Goal: Transaction & Acquisition: Book appointment/travel/reservation

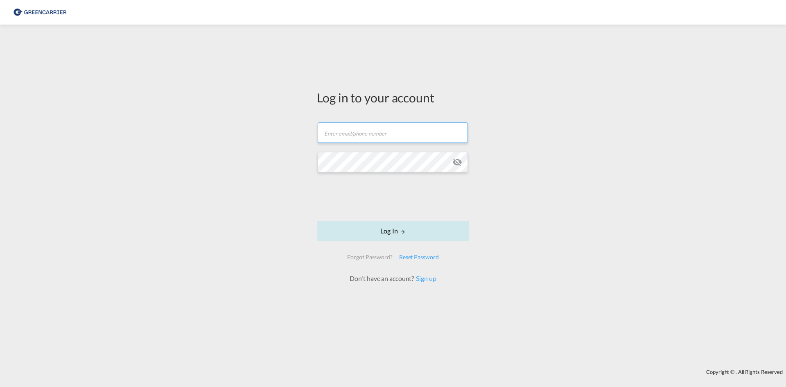
type input "ocean.nordic@atlanticif.com"
click at [366, 224] on button "Log In" at bounding box center [393, 231] width 152 height 20
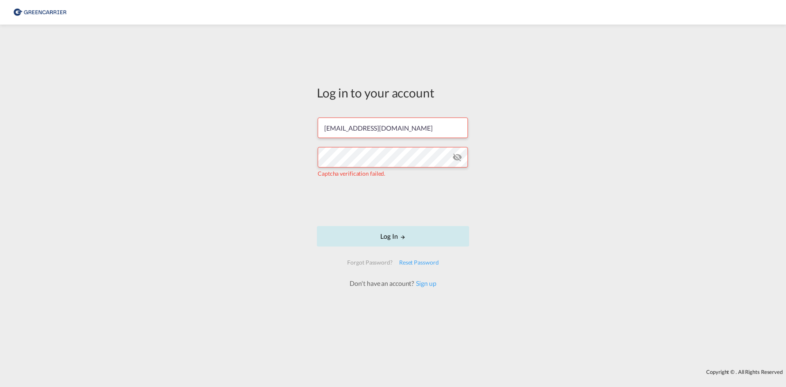
click at [377, 237] on button "Log In" at bounding box center [393, 236] width 152 height 20
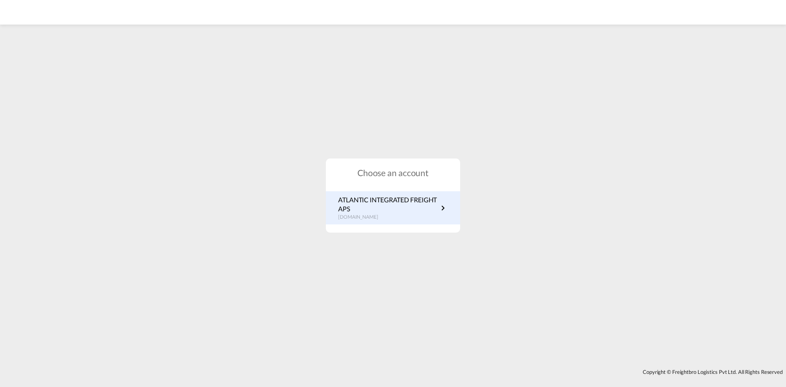
click at [366, 194] on div "ATLANTIC INTEGRATED FREIGHT APS dk.portal.greencarrier.com" at bounding box center [393, 208] width 134 height 34
click at [384, 210] on p "ATLANTIC INTEGRATED FREIGHT APS" at bounding box center [388, 204] width 100 height 18
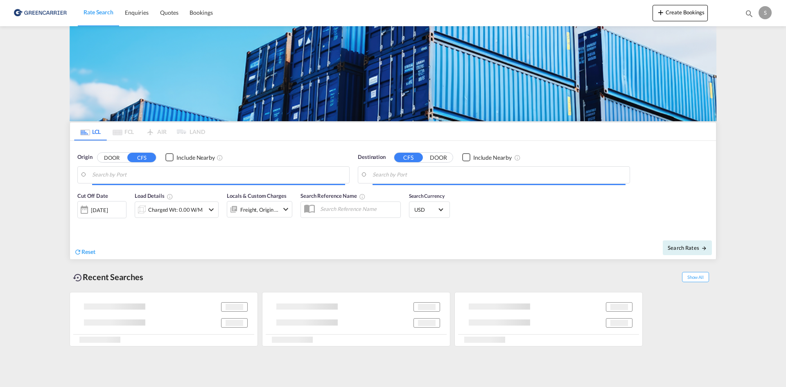
type input "[GEOGRAPHIC_DATA], [GEOGRAPHIC_DATA]"
type input "Busan, KRPUS"
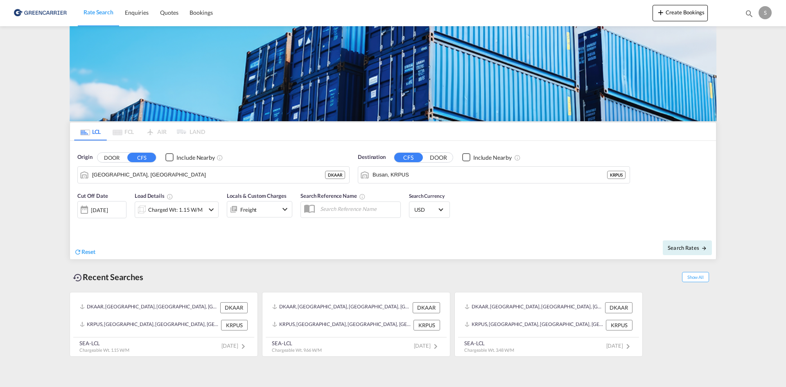
click at [193, 216] on div "Charged Wt: 1.15 W/M" at bounding box center [169, 209] width 69 height 16
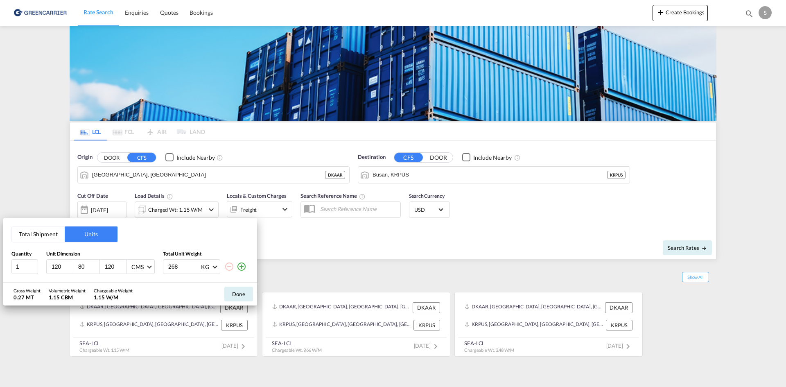
click at [239, 266] on md-icon "icon-plus-circle-outline" at bounding box center [242, 267] width 10 height 10
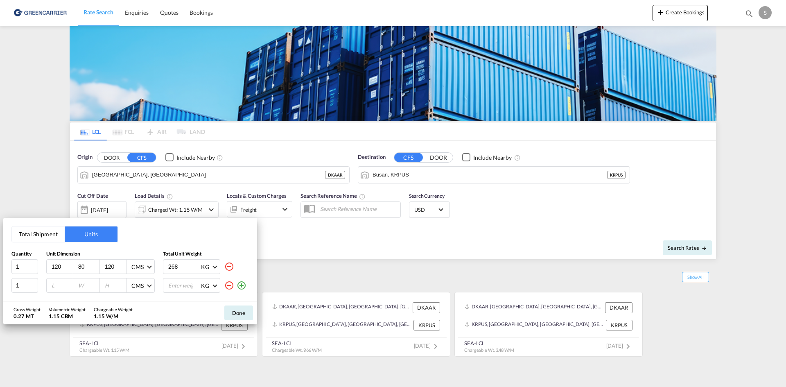
click at [53, 266] on input "120" at bounding box center [62, 266] width 22 height 7
type input "40"
type input "28"
type input "14"
type input "1.7"
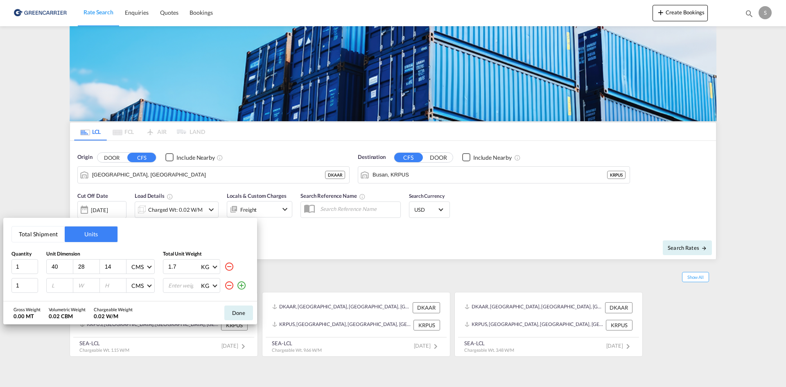
click at [64, 289] on input "number" at bounding box center [62, 285] width 22 height 7
type input "32"
type input "22"
type input "16"
type input "1.4"
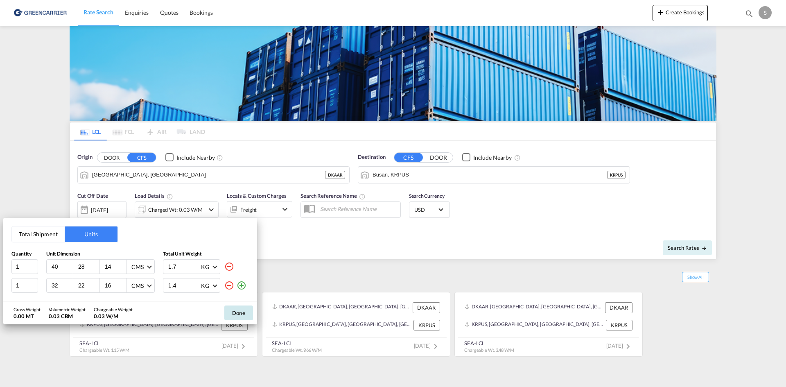
click at [241, 315] on button "Done" at bounding box center [238, 312] width 29 height 15
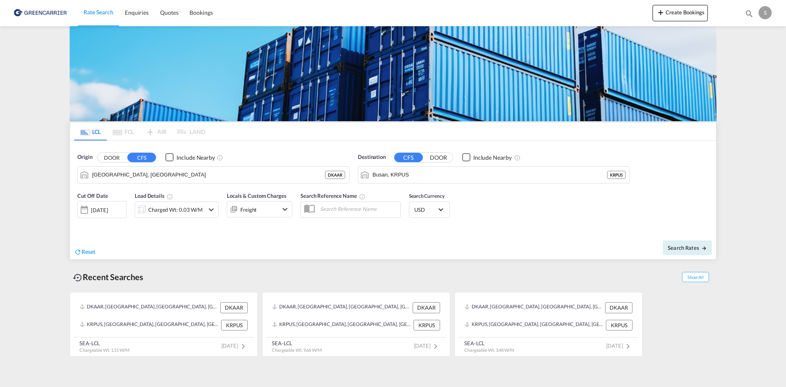
click at [289, 250] on div "Reset" at bounding box center [234, 245] width 321 height 23
click at [339, 210] on input "text" at bounding box center [358, 209] width 84 height 12
paste input "OADO251984"
type input "OADO251984 CHA"
click at [375, 234] on div "Reset" at bounding box center [234, 245] width 321 height 23
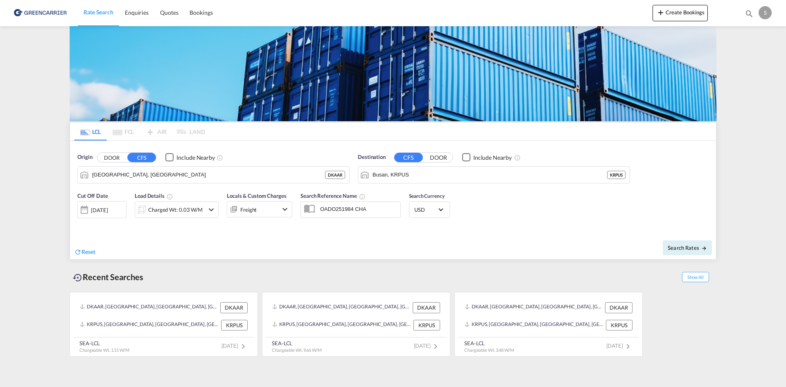
click at [716, 249] on ms-widget-front "LCL FCL AIR LAND LCL FCL AIR LAND Origin DOOR CFS Include Nearby [GEOGRAPHIC_DA…" at bounding box center [393, 191] width 647 height 138
click at [713, 248] on div "Search Rates" at bounding box center [555, 247] width 321 height 23
click at [704, 248] on md-icon "icon-arrow-right" at bounding box center [704, 248] width 6 height 6
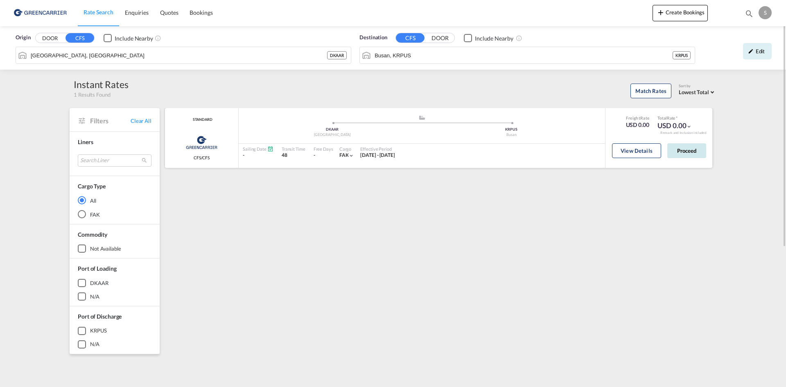
click at [701, 156] on button "Proceed" at bounding box center [686, 150] width 39 height 15
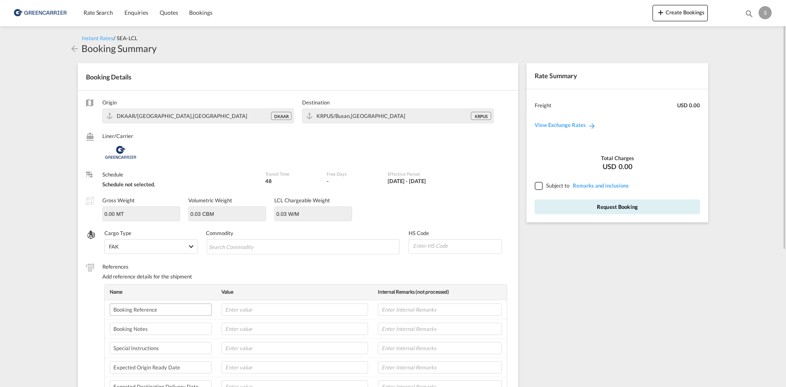
scroll to position [82, 0]
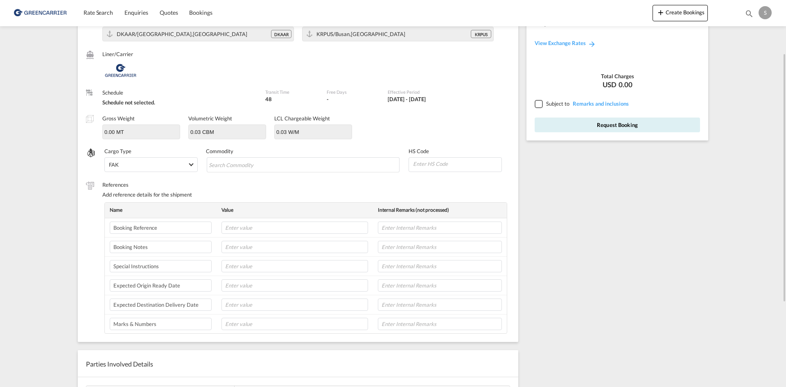
click at [334, 155] on div "Commodity" at bounding box center [307, 159] width 203 height 25
click at [327, 161] on md-chips-wrap "Chips container with autocompletion. Enter the text area, type text to search, …" at bounding box center [303, 164] width 193 height 15
paste input "VALVES, F. HYDRAULIC POWER TRANSMISSION"
type input "VALVES, F. HYDRAULIC POWER TRANSMISSION"
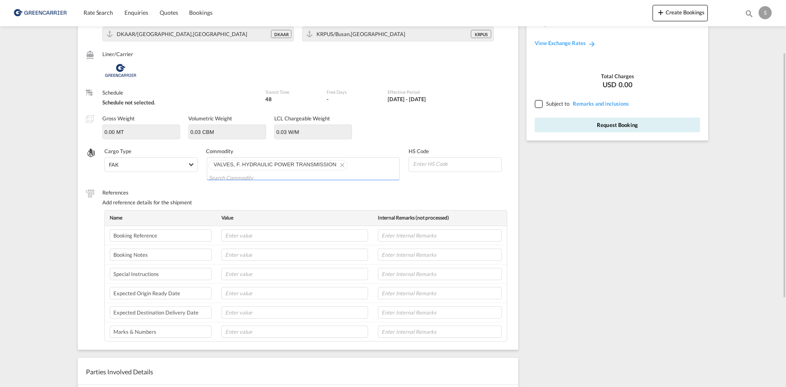
click at [243, 255] on td at bounding box center [295, 254] width 156 height 19
click at [241, 278] on input "text" at bounding box center [294, 274] width 147 height 12
click at [235, 277] on input "text" at bounding box center [294, 274] width 147 height 12
paste input "WE HAVE RECEIVED THE CONFIRATION, PLEASE ARRANGE THE PICK UP FOR THIS SHIPMENT.…"
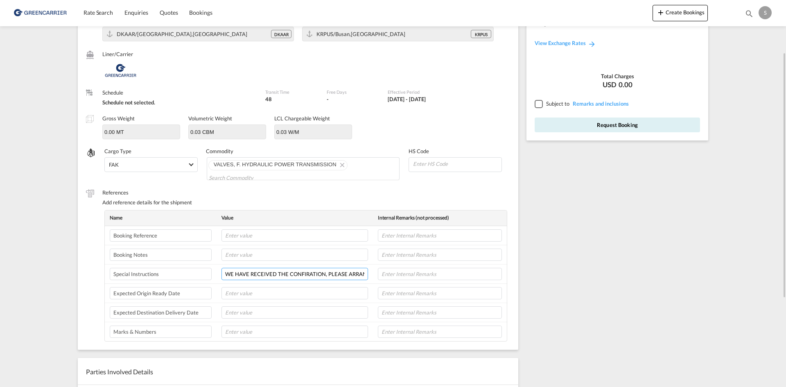
scroll to position [0, 358]
click at [279, 270] on input "WE HAVE RECEIVED THE CONFIRATION, PLEASE ARRANGE THE PICK UP FOR THIS SHIPMENT.…" at bounding box center [294, 274] width 147 height 12
type input "WE HAVE RECEIVED THE CONFIRATION, PLEASE ARRANGE THE PICK UP FOR THIS SHIPMENT.…"
click at [266, 230] on input "text" at bounding box center [294, 235] width 147 height 12
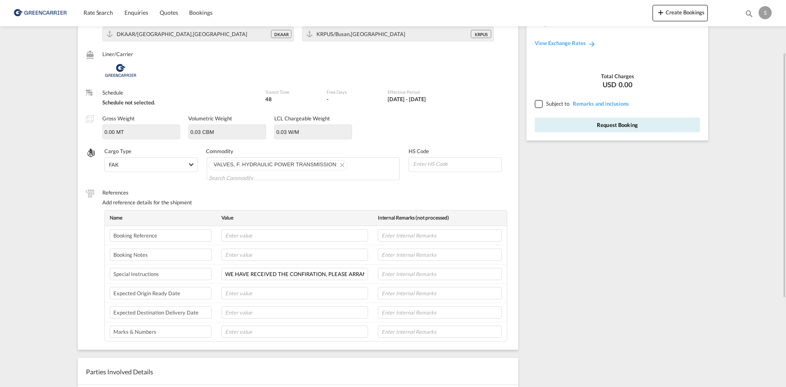
click at [257, 192] on label "References" at bounding box center [306, 192] width 408 height 7
click at [251, 235] on input "text" at bounding box center [294, 235] width 147 height 12
paste input "OADO251984"
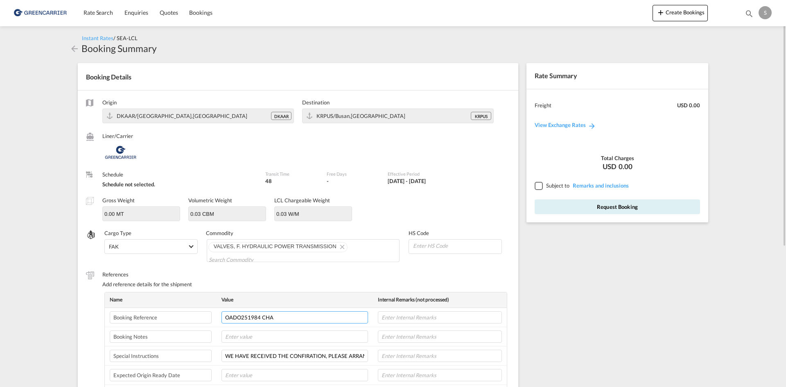
type input "OADO251984 CHA"
click at [561, 184] on span "Subject to" at bounding box center [557, 185] width 23 height 7
click at [542, 184] on div at bounding box center [538, 185] width 7 height 7
click at [555, 212] on button "Request Booking" at bounding box center [617, 206] width 165 height 15
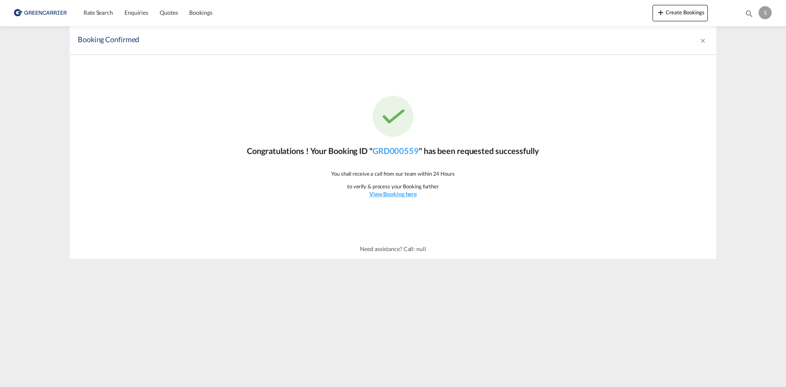
click at [278, 281] on md-content "Rate Search Enquiries Quotes Bookings Create Bookings Bookings Quotes Enquiries…" at bounding box center [393, 193] width 786 height 387
